Goal: Communication & Community: Connect with others

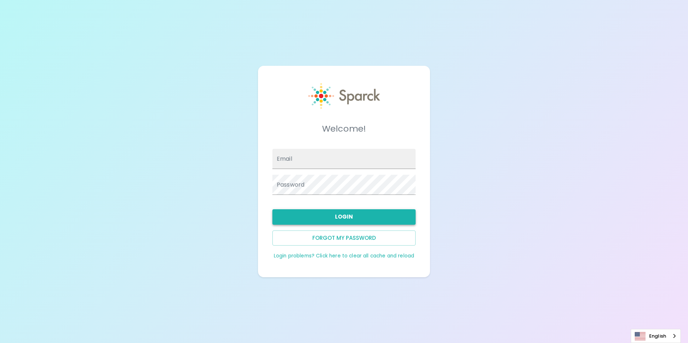
type input "[EMAIL_ADDRESS][DOMAIN_NAME]"
click at [359, 221] on button "Login" at bounding box center [344, 217] width 143 height 15
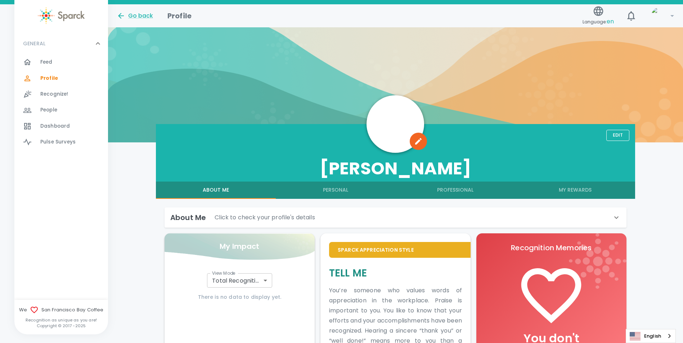
click at [49, 62] on span "Feed" at bounding box center [46, 62] width 12 height 7
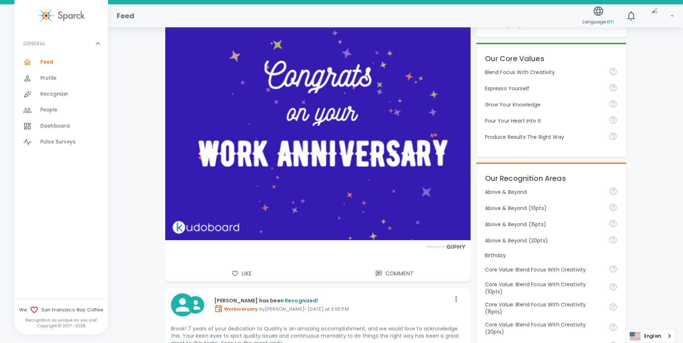
scroll to position [324, 0]
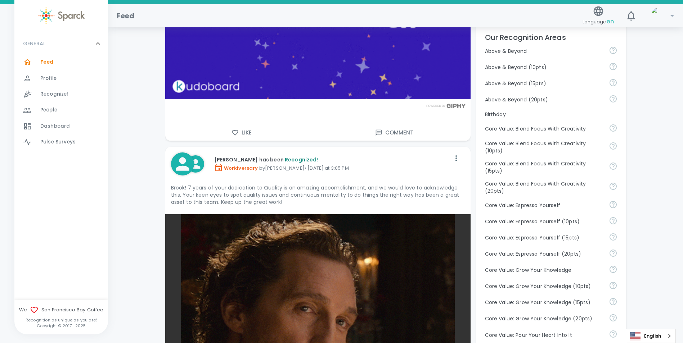
drag, startPoint x: 233, startPoint y: 132, endPoint x: 200, endPoint y: 139, distance: 33.8
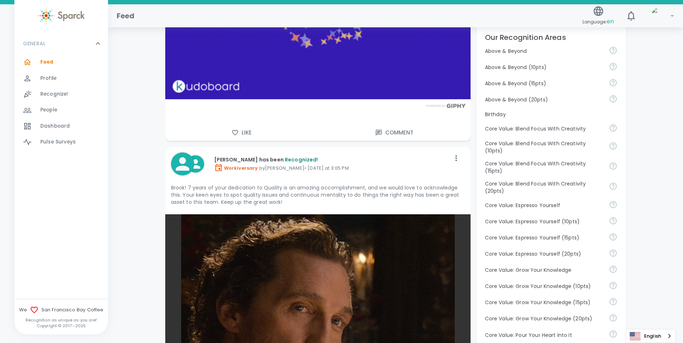
click at [233, 132] on icon "button" at bounding box center [234, 132] width 7 height 7
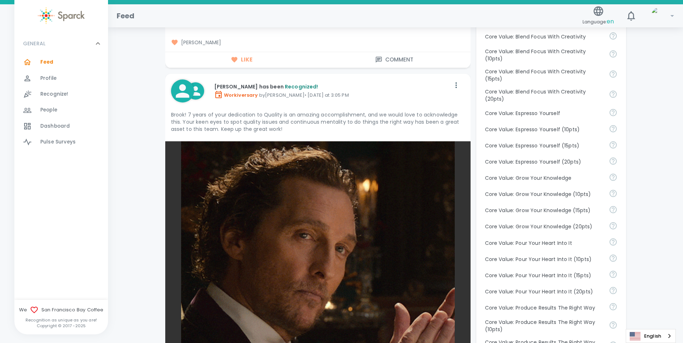
scroll to position [612, 0]
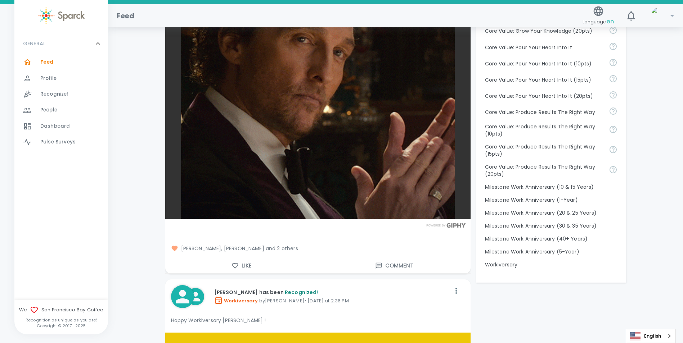
click at [235, 270] on button "Like" at bounding box center [241, 265] width 153 height 15
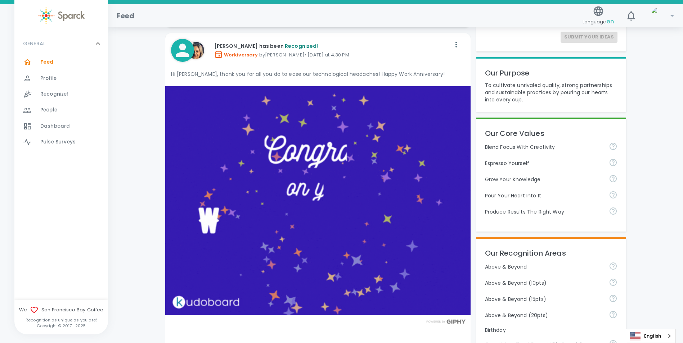
scroll to position [0, 0]
